Goal: Navigation & Orientation: Find specific page/section

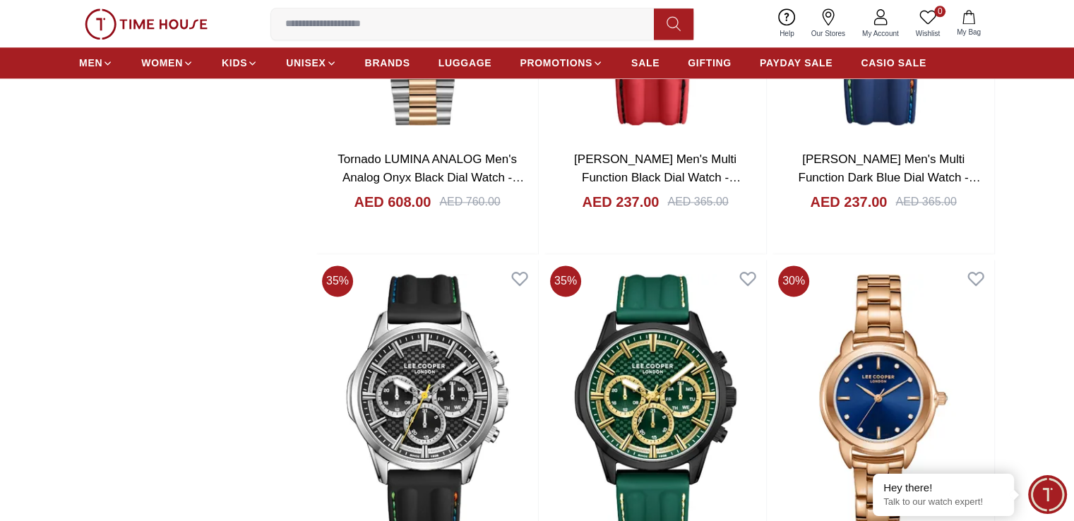
scroll to position [1907, 0]
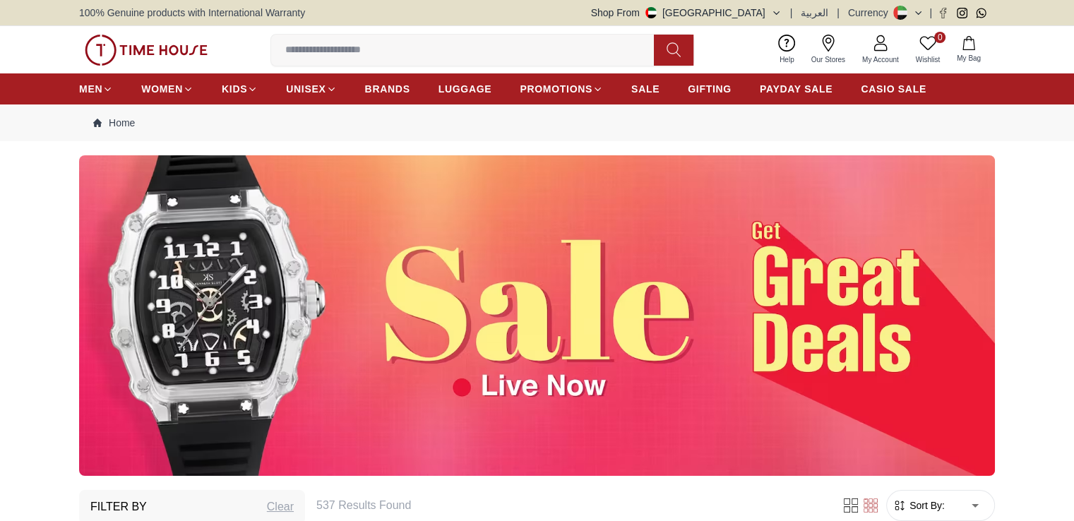
click at [503, 318] on img at bounding box center [537, 315] width 916 height 321
click at [621, 343] on img at bounding box center [537, 315] width 916 height 321
click at [420, 201] on img at bounding box center [537, 315] width 916 height 321
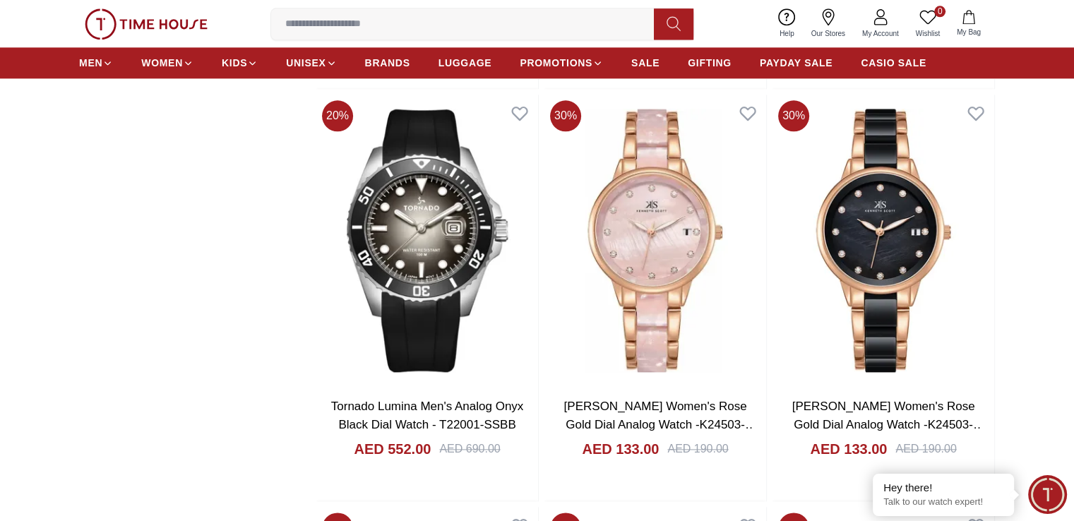
scroll to position [1836, 0]
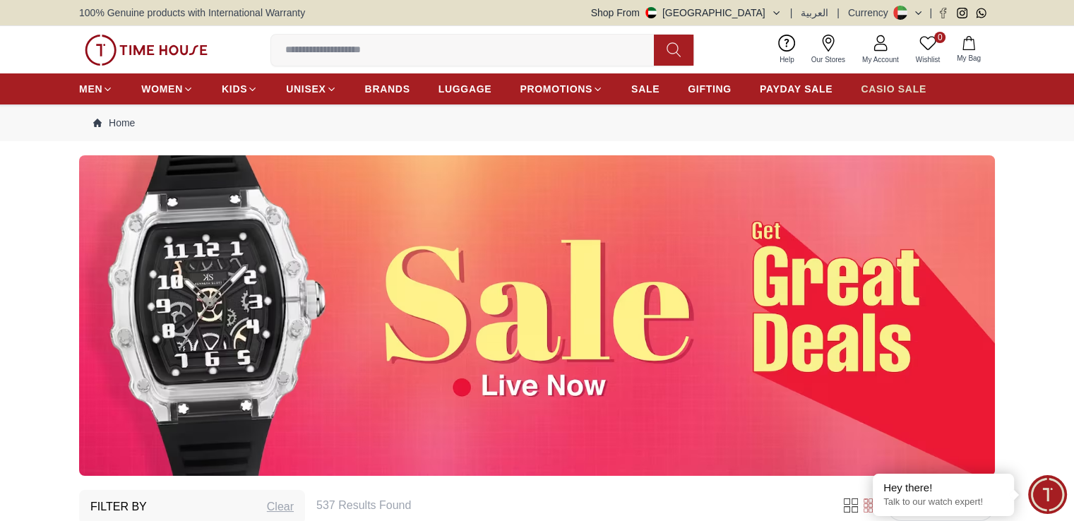
click at [891, 85] on span "CASIO SALE" at bounding box center [894, 89] width 66 height 14
